Goal: Transaction & Acquisition: Subscribe to service/newsletter

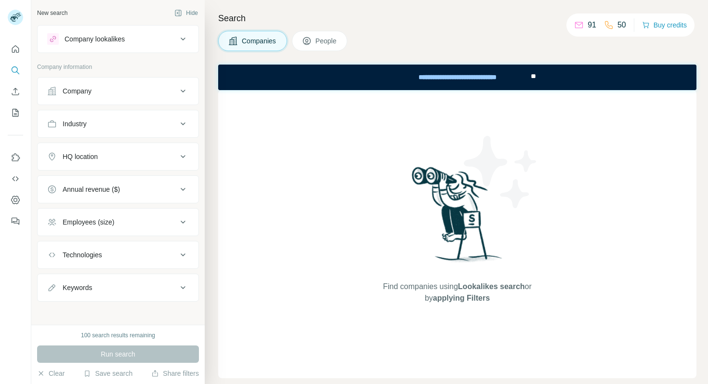
click at [482, 35] on div "Companies People" at bounding box center [457, 41] width 478 height 20
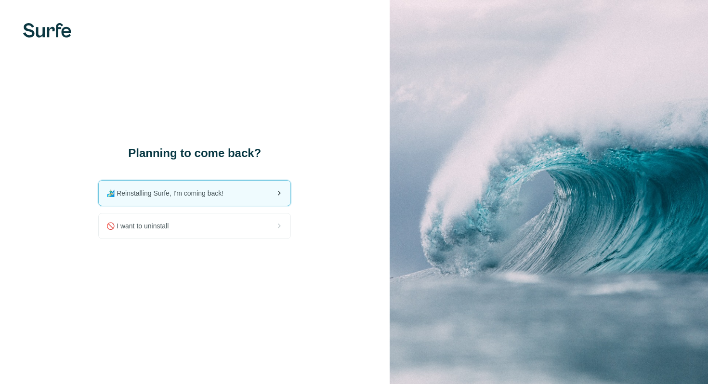
click at [246, 200] on div "🏄🏻‍♂️ Reinstalling Surfe, I'm coming back!" at bounding box center [195, 193] width 192 height 25
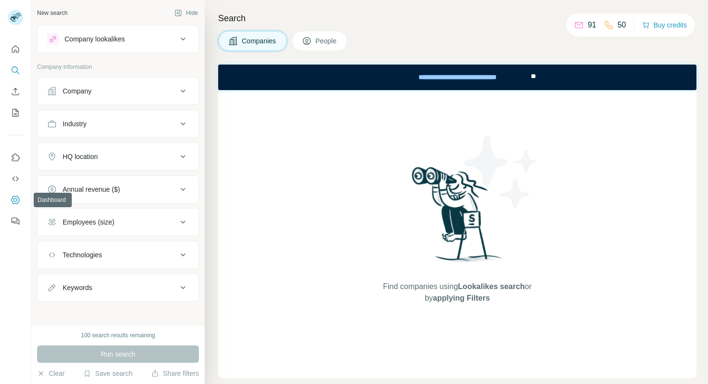
click at [18, 201] on icon "Dashboard" at bounding box center [15, 199] width 9 height 8
